Goal: Task Accomplishment & Management: Use online tool/utility

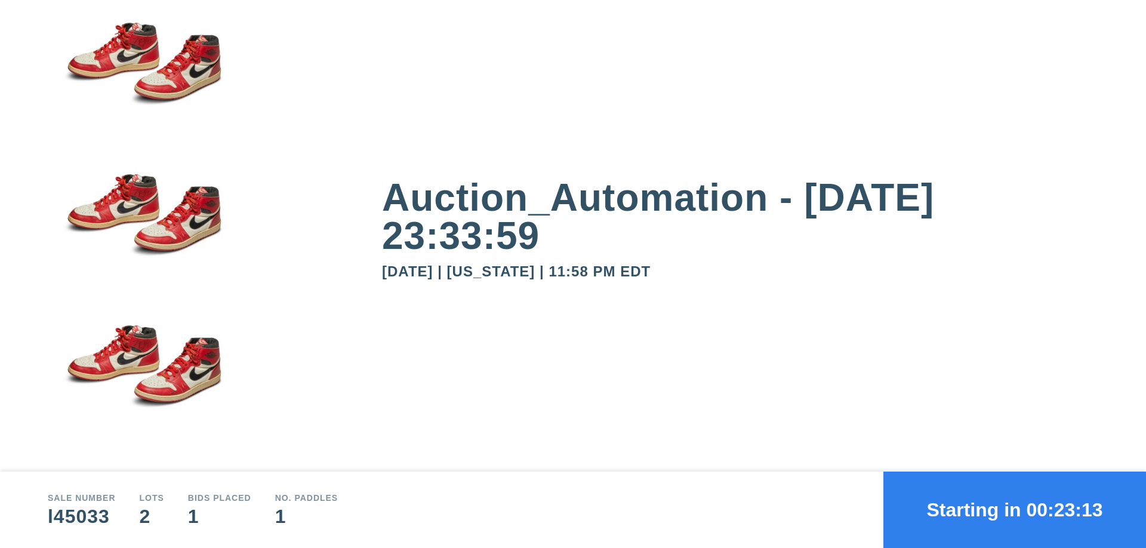
click at [1014, 510] on button "Starting in 00:23:13" at bounding box center [1014, 509] width 263 height 76
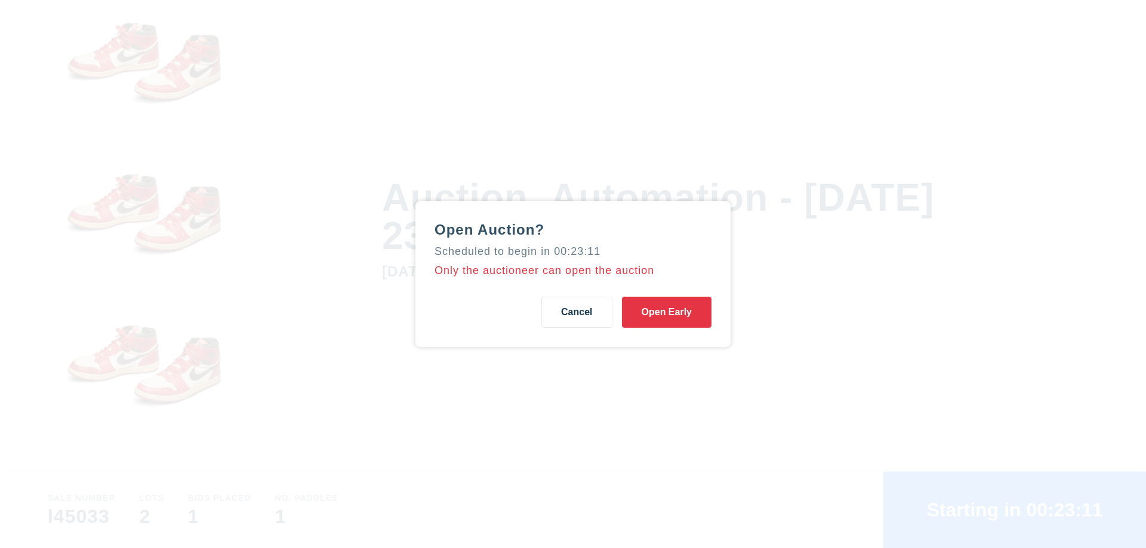
click at [667, 312] on button "Open Early" at bounding box center [667, 312] width 90 height 31
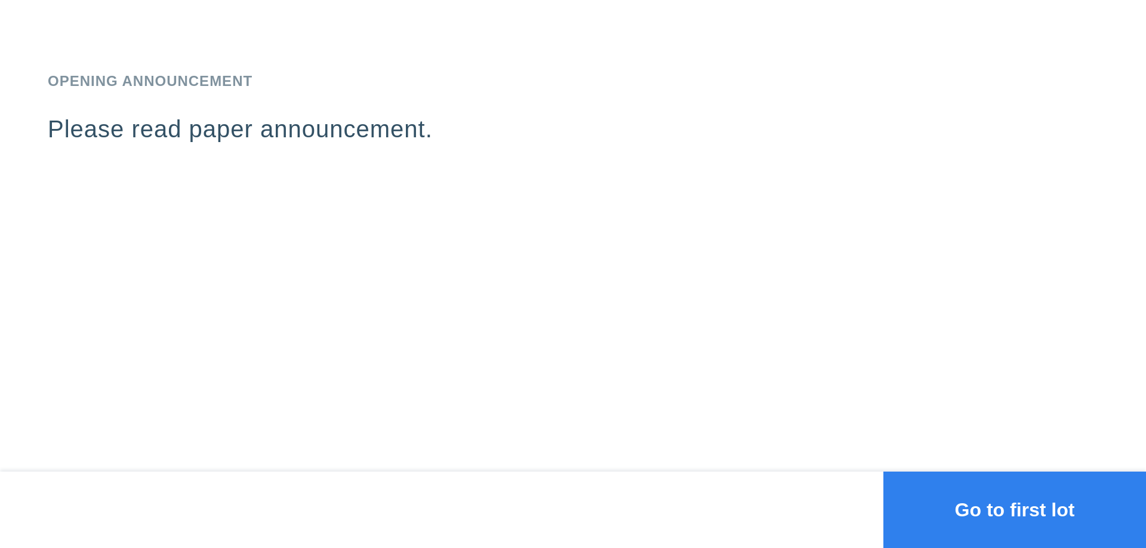
click at [1014, 510] on button "Go to first lot" at bounding box center [1014, 509] width 263 height 76
